Goal: Use online tool/utility: Utilize a website feature to perform a specific function

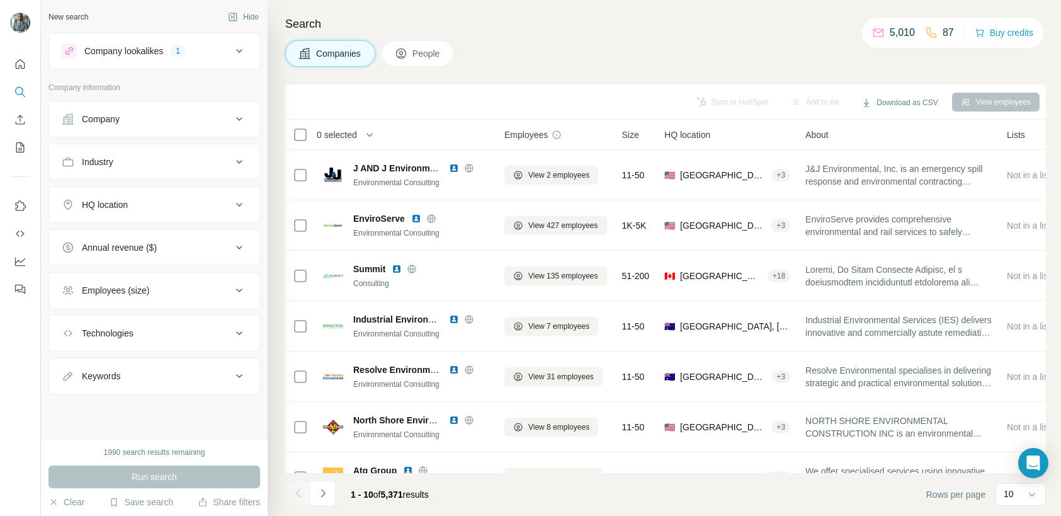
click at [240, 202] on icon at bounding box center [239, 204] width 15 height 15
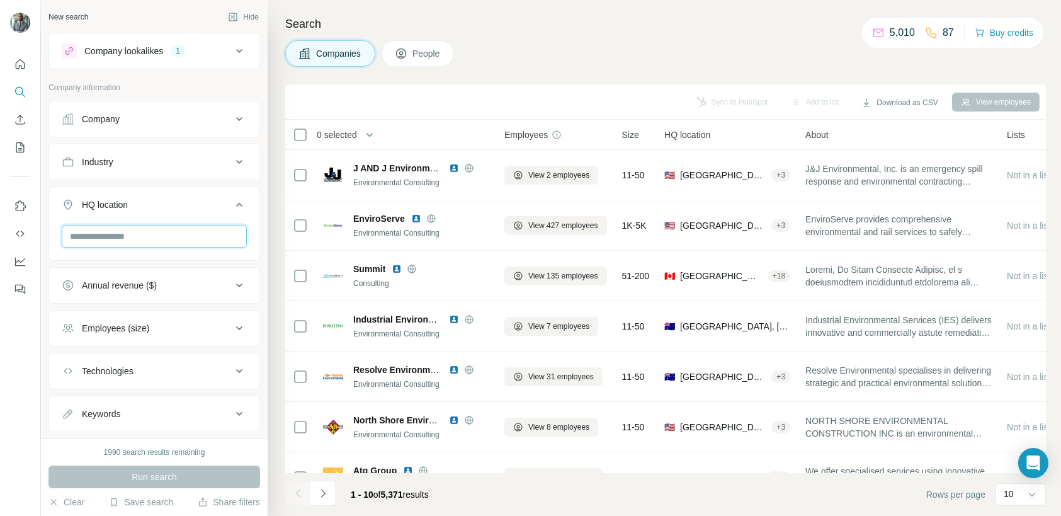
click at [147, 240] on input "text" at bounding box center [154, 236] width 185 height 23
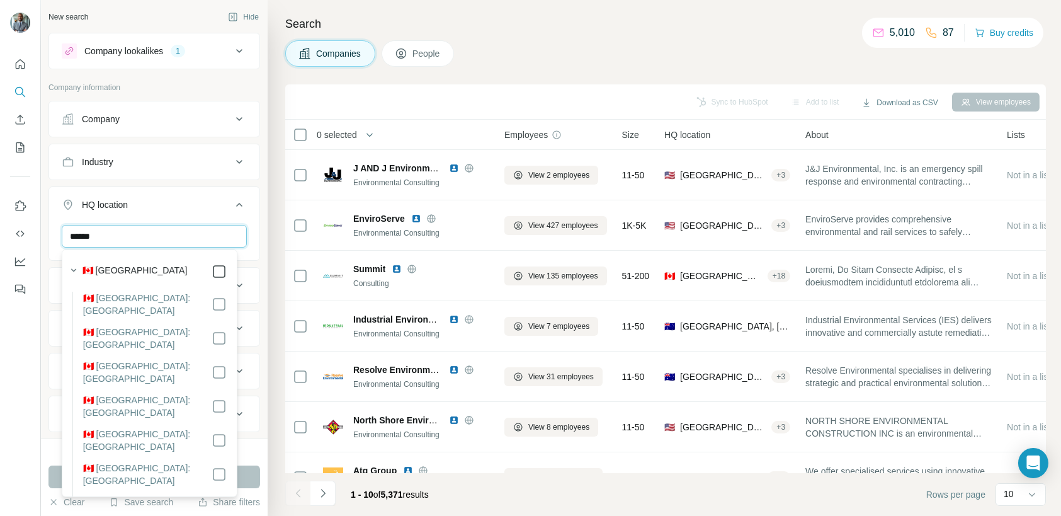
type input "******"
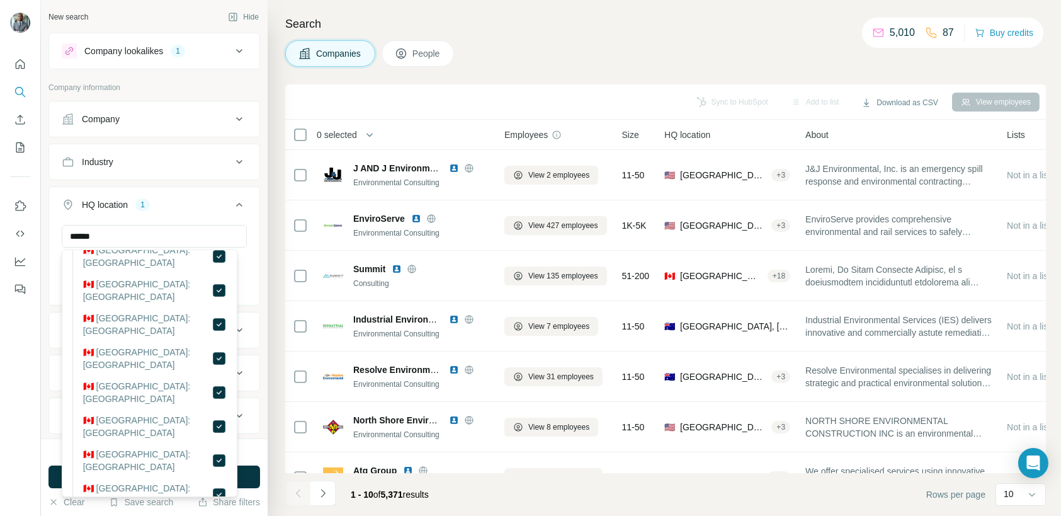
scroll to position [10, 0]
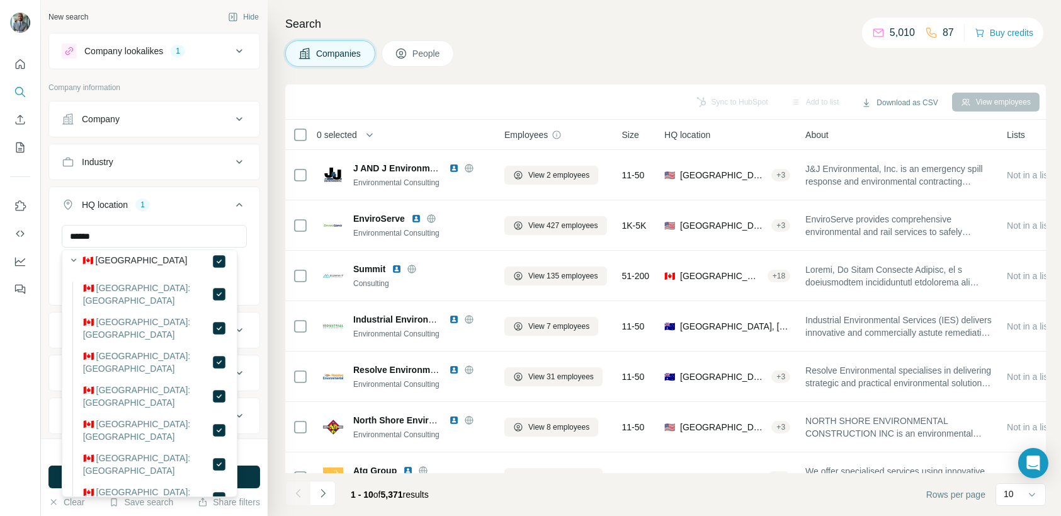
click at [187, 210] on div "HQ location 1" at bounding box center [147, 204] width 170 height 13
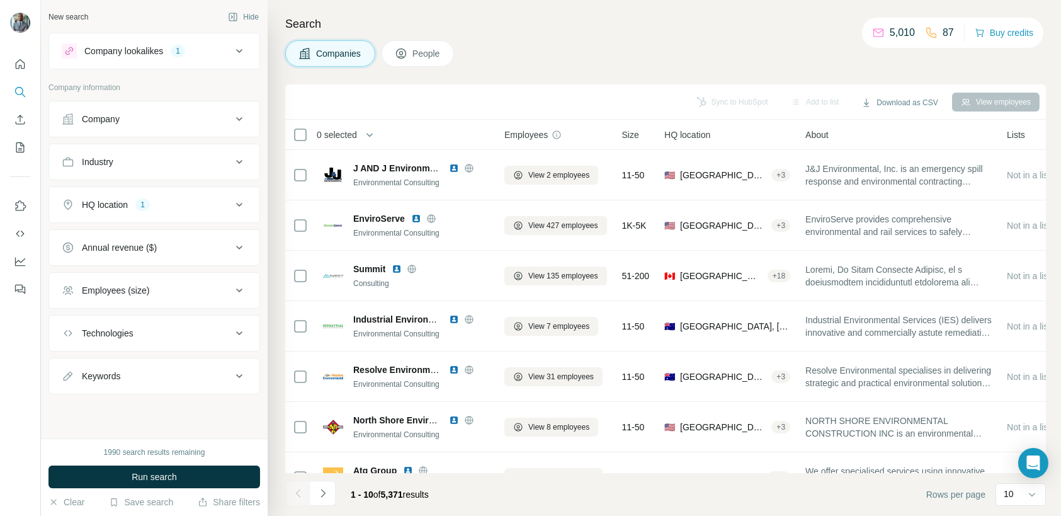
click at [241, 47] on icon at bounding box center [239, 50] width 15 height 15
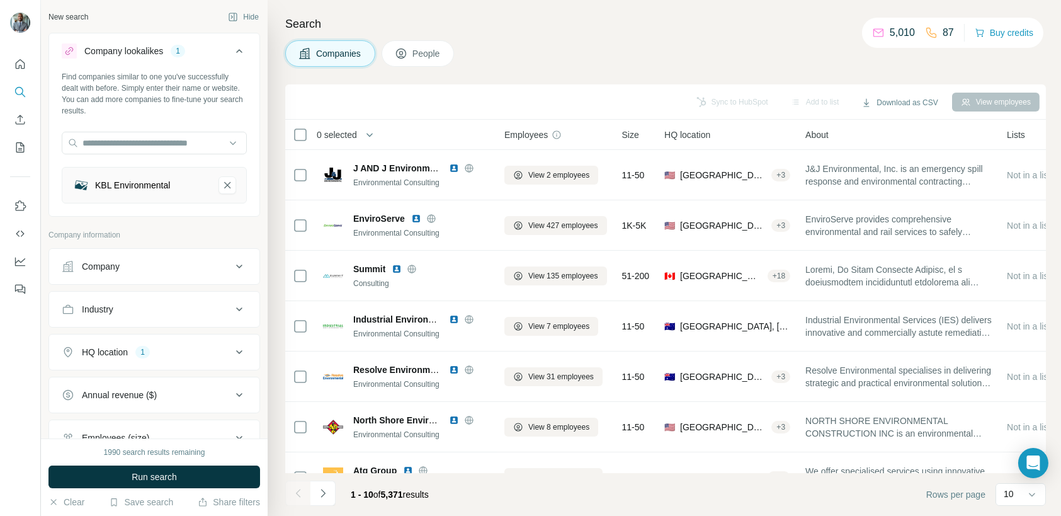
click at [232, 51] on icon at bounding box center [239, 50] width 15 height 15
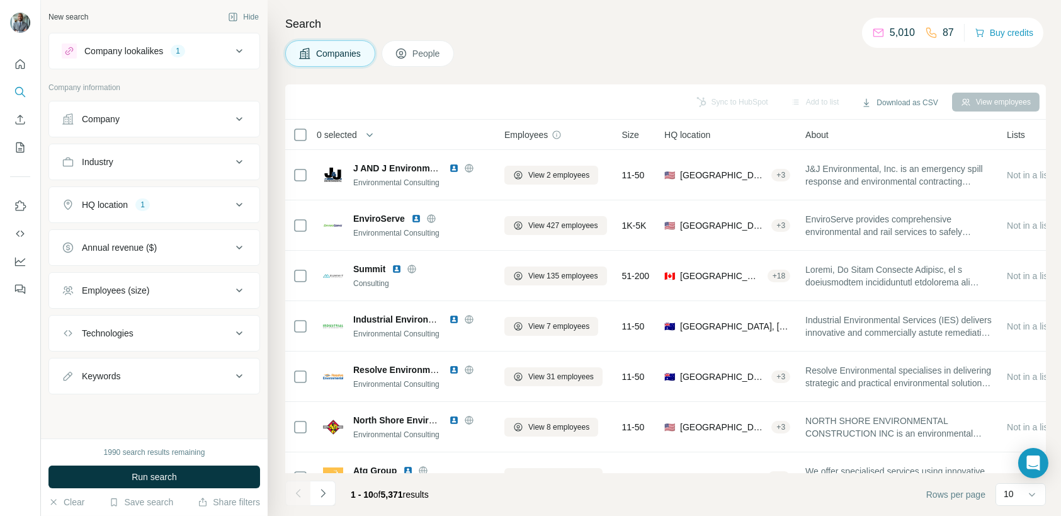
click at [237, 120] on icon at bounding box center [239, 118] width 15 height 15
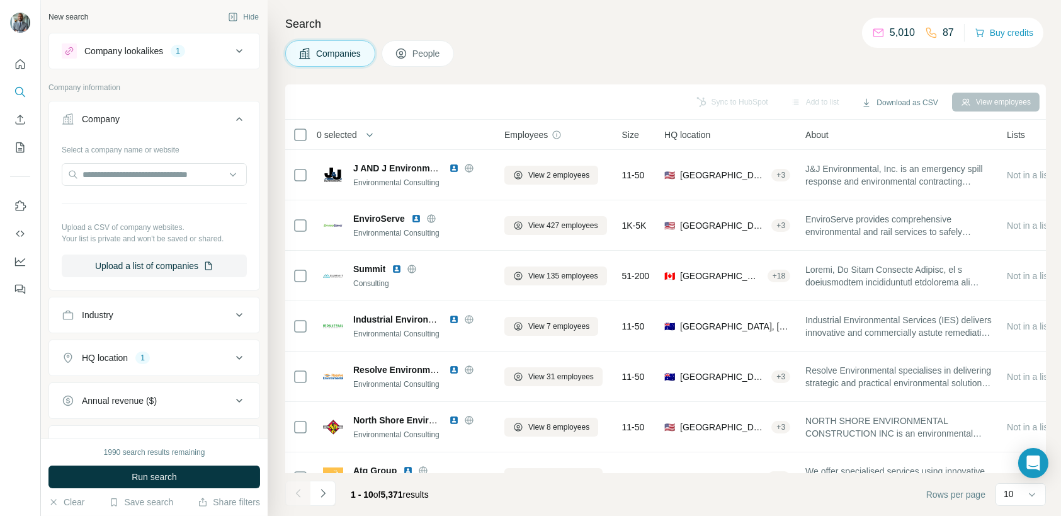
click at [237, 120] on button "Company" at bounding box center [154, 121] width 210 height 35
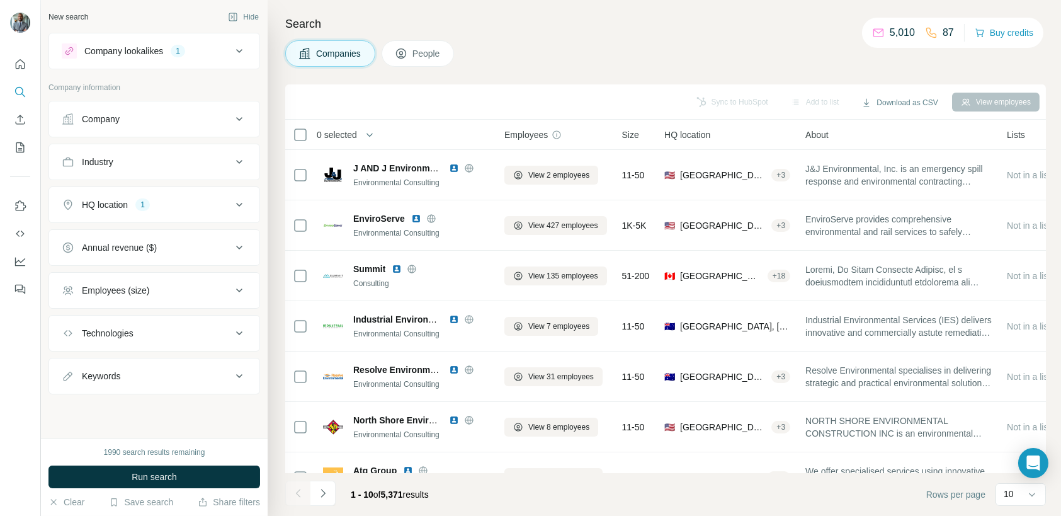
click at [237, 157] on icon at bounding box center [239, 161] width 15 height 15
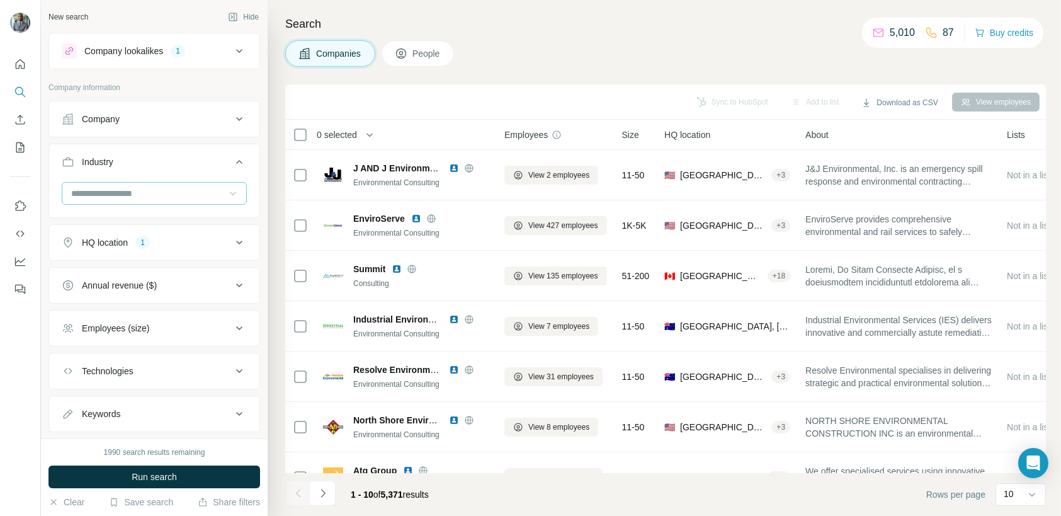
click at [227, 193] on icon at bounding box center [233, 193] width 13 height 13
click at [213, 142] on ul "Company Industry HQ location 1 Annual revenue ($) Employees (size) Technologies…" at bounding box center [153, 266] width 211 height 331
click at [236, 284] on icon at bounding box center [239, 285] width 6 height 4
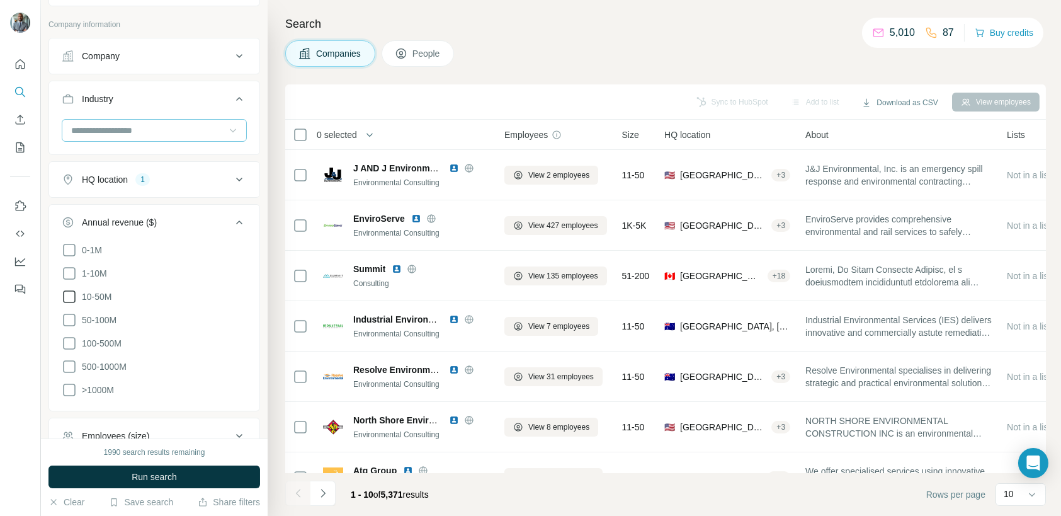
click at [68, 296] on icon at bounding box center [69, 296] width 15 height 15
click at [70, 314] on icon at bounding box center [69, 319] width 15 height 15
click at [67, 338] on icon at bounding box center [69, 342] width 15 height 15
click at [65, 270] on icon at bounding box center [69, 273] width 15 height 15
click at [236, 221] on icon at bounding box center [239, 222] width 6 height 4
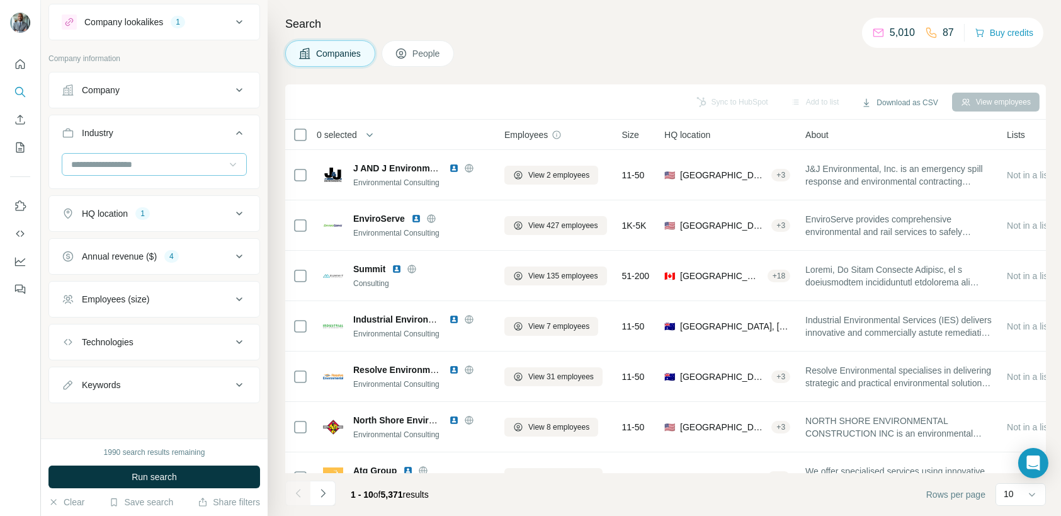
scroll to position [26, 0]
click at [236, 300] on icon at bounding box center [239, 302] width 6 height 4
click at [232, 339] on icon at bounding box center [239, 344] width 15 height 15
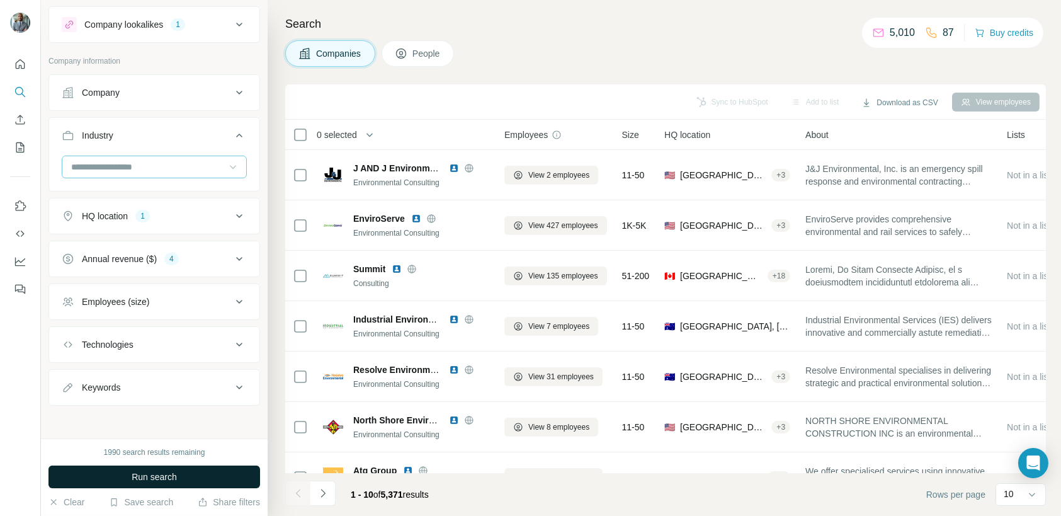
click at [160, 470] on span "Run search" at bounding box center [154, 476] width 45 height 13
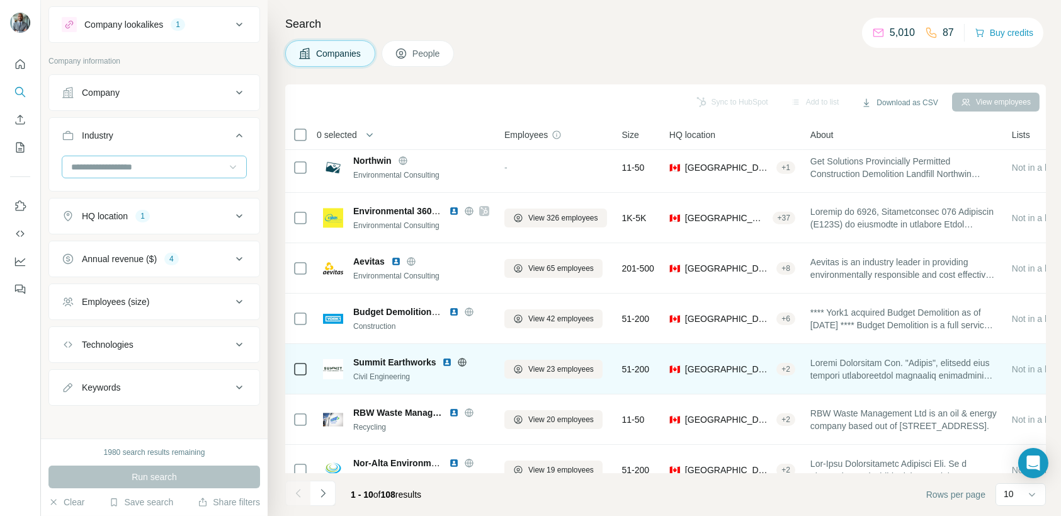
scroll to position [0, 0]
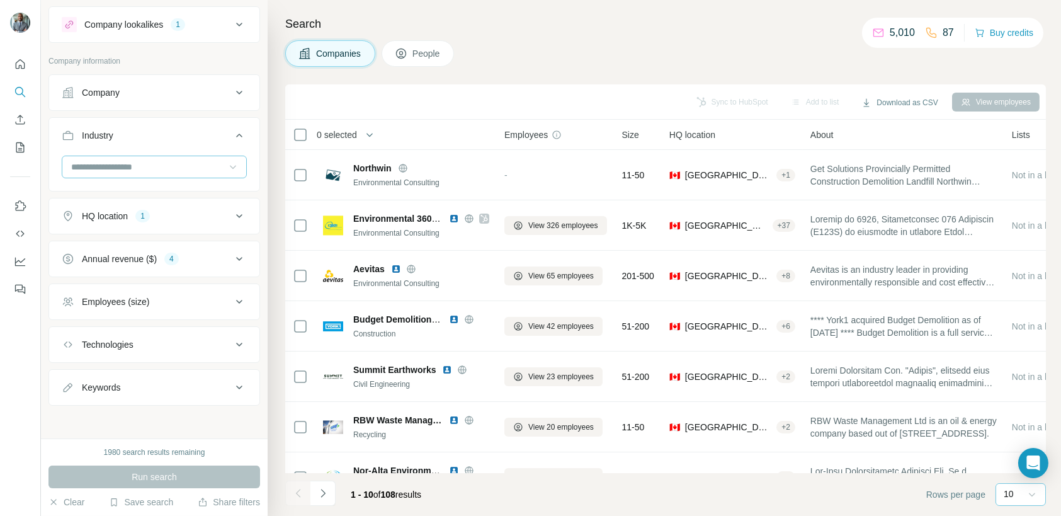
click at [1034, 493] on icon at bounding box center [1032, 495] width 6 height 4
click at [1014, 420] on p "40" at bounding box center [1011, 420] width 10 height 13
